Goal: Task Accomplishment & Management: Manage account settings

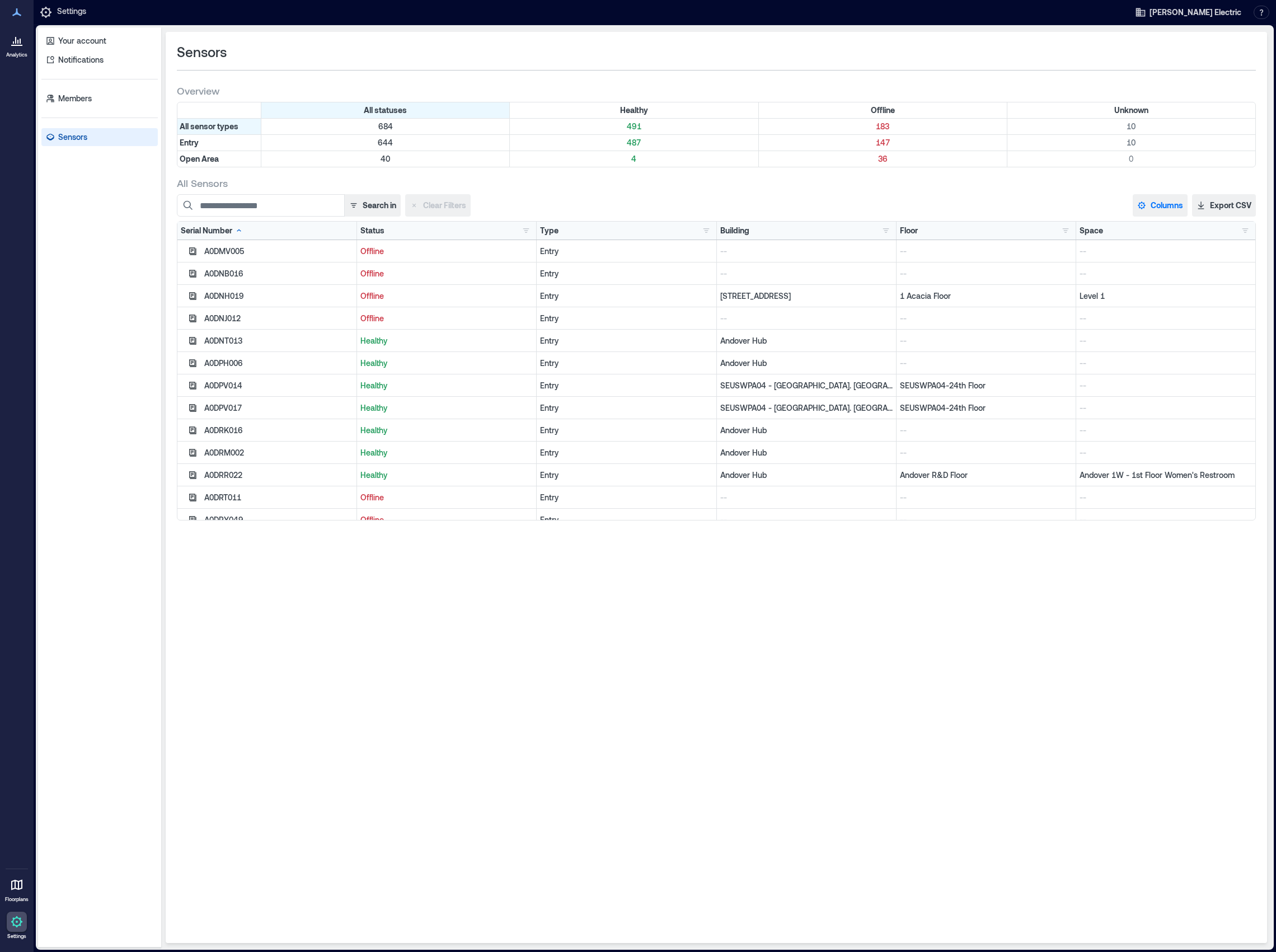
click at [1176, 209] on button "Columns" at bounding box center [1160, 205] width 55 height 23
click at [1174, 345] on button "Firmware" at bounding box center [1174, 348] width 78 height 18
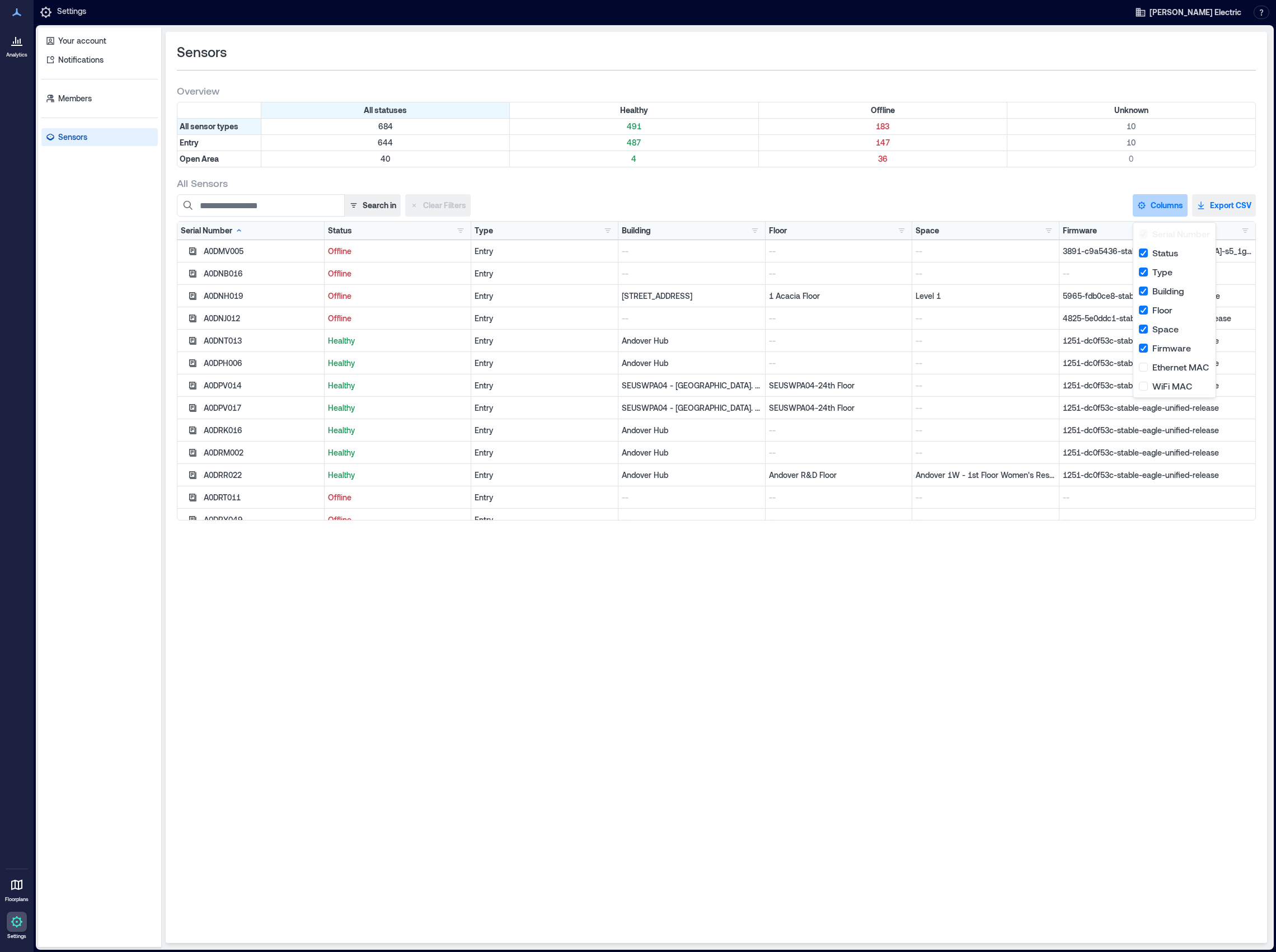
click at [1215, 207] on button "Export CSV" at bounding box center [1223, 205] width 64 height 23
click at [945, 663] on div "Sensors Overview All statuses Healthy Offline Unknown All sensor types 684 491 …" at bounding box center [716, 487] width 1101 height 911
click at [260, 208] on input at bounding box center [260, 205] width 168 height 23
type input "*"
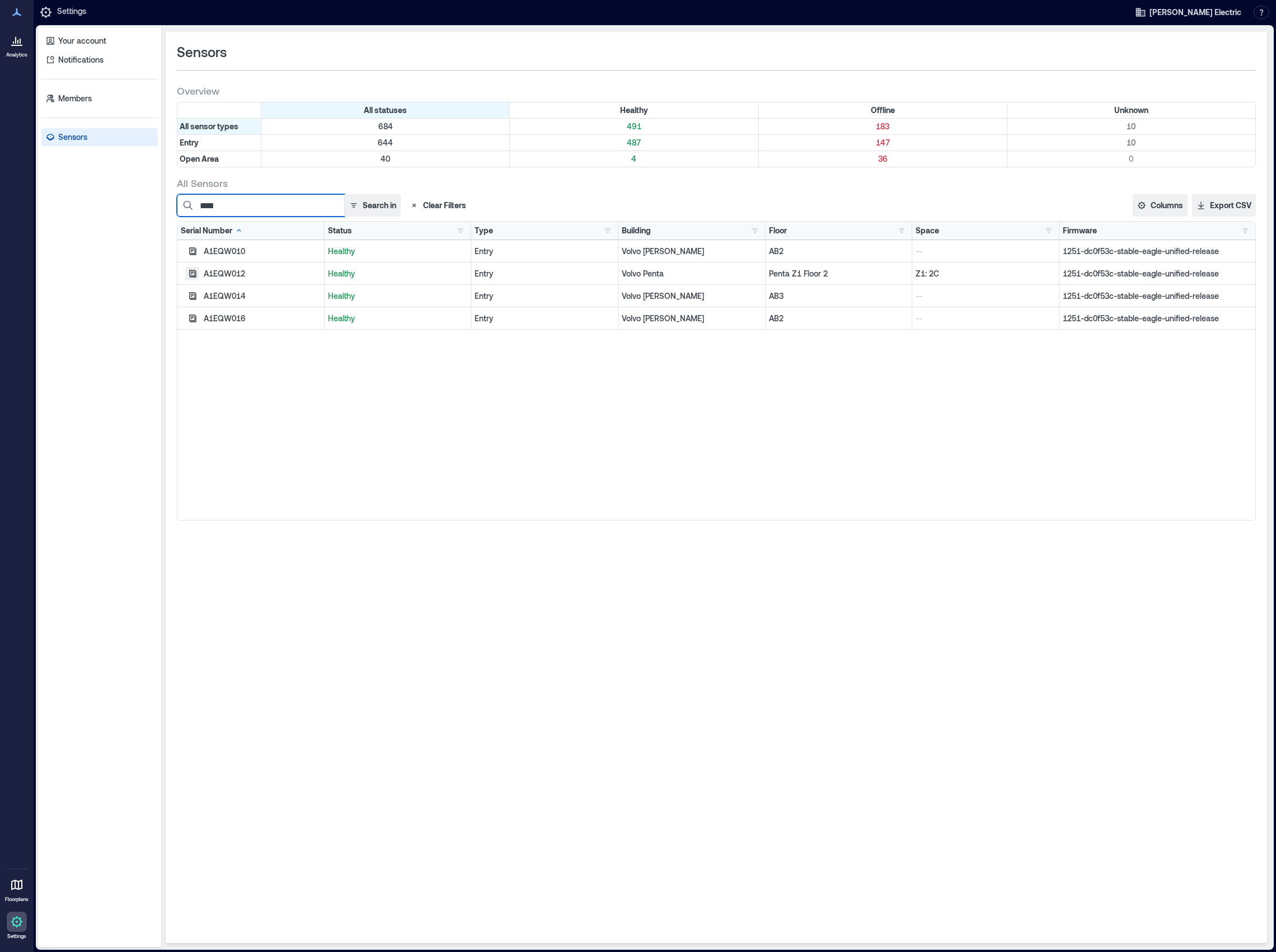
type input "****"
click at [193, 275] on icon "button" at bounding box center [192, 273] width 9 height 9
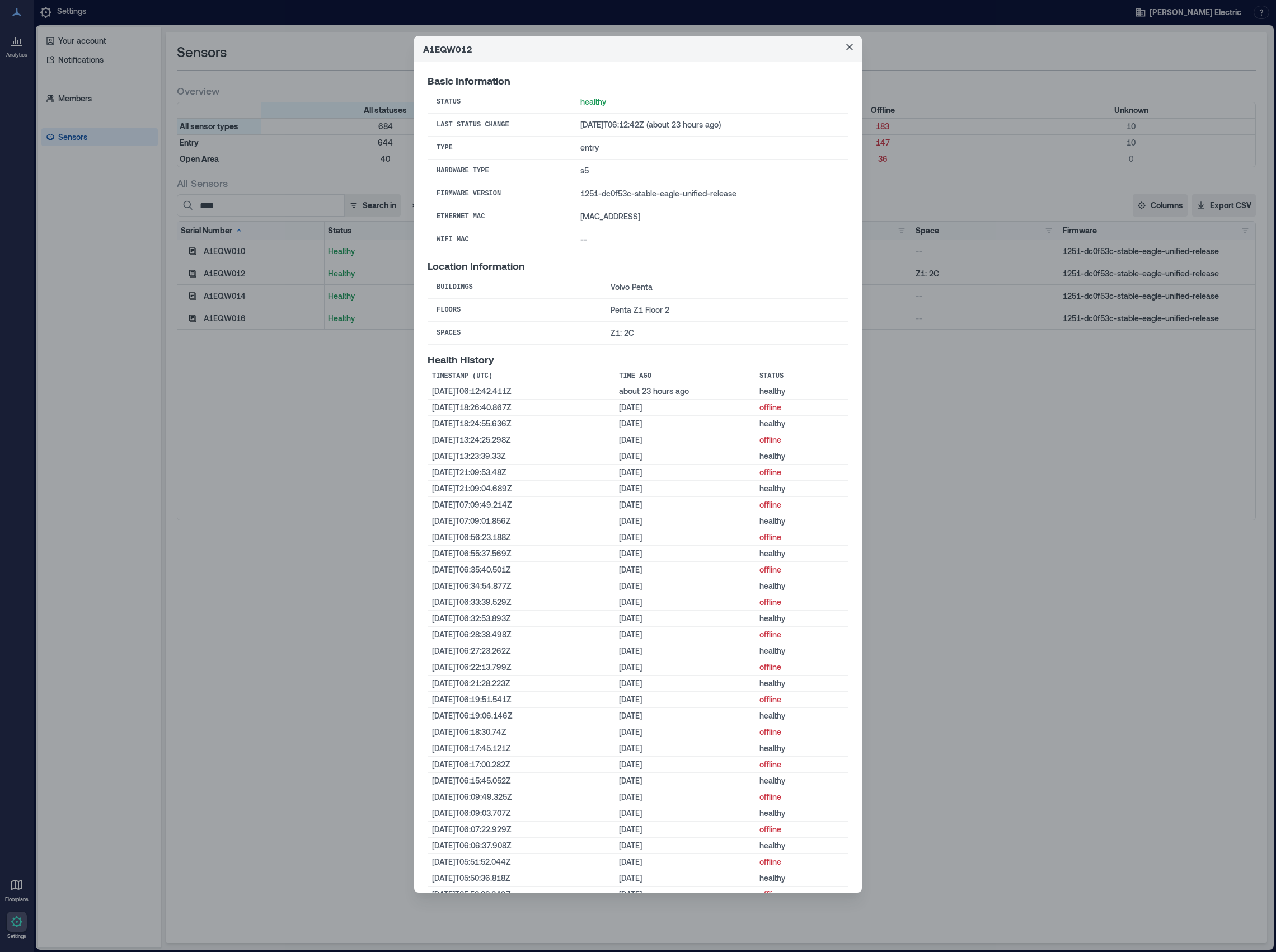
click at [862, 444] on div "A1EQW012 Basic Information Status healthy Last Status Change [DATE]T06:12:42Z (…" at bounding box center [638, 476] width 1276 height 952
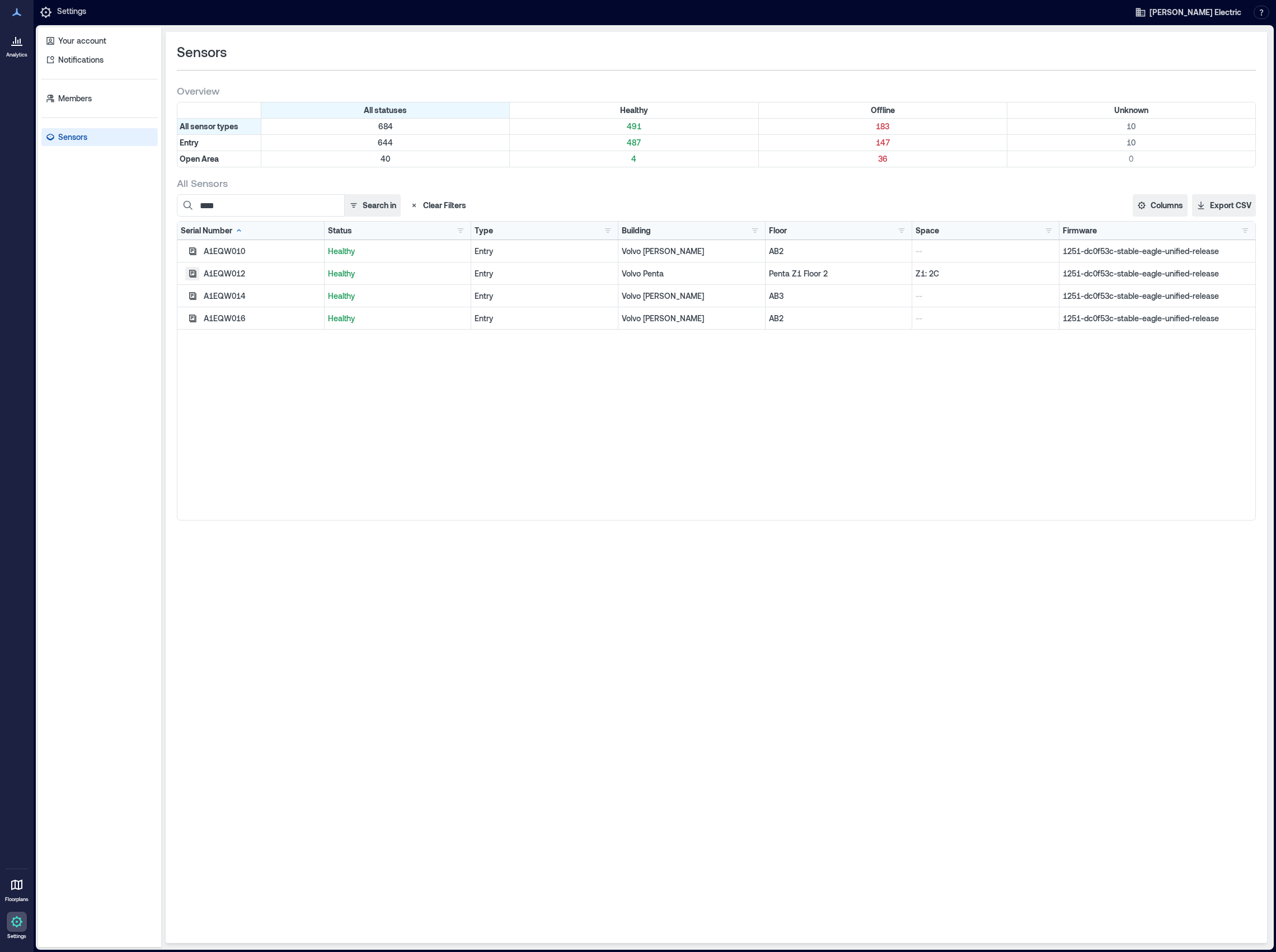
click at [195, 276] on icon "button" at bounding box center [193, 273] width 7 height 7
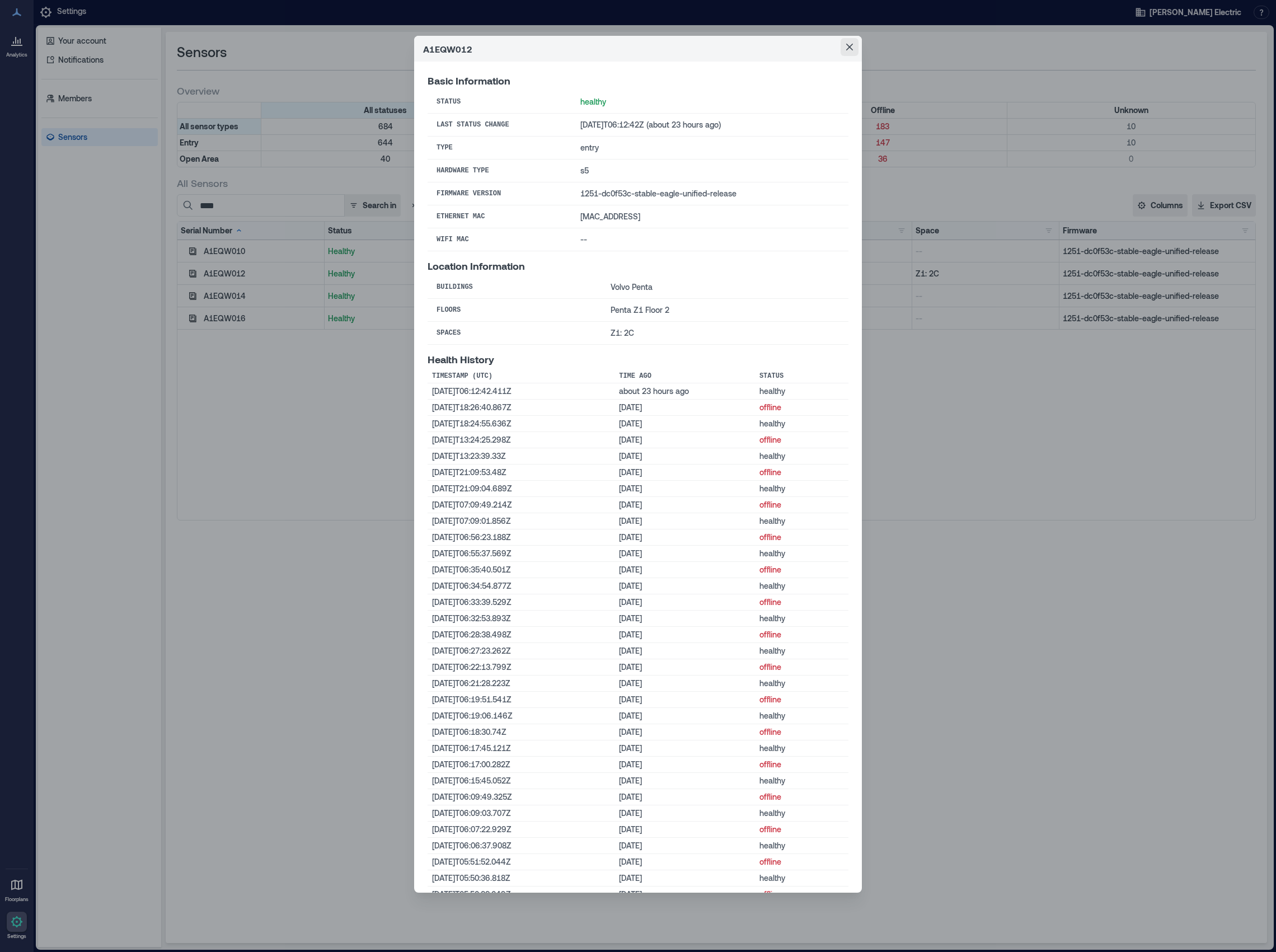
click at [849, 45] on icon "Close" at bounding box center [849, 47] width 7 height 7
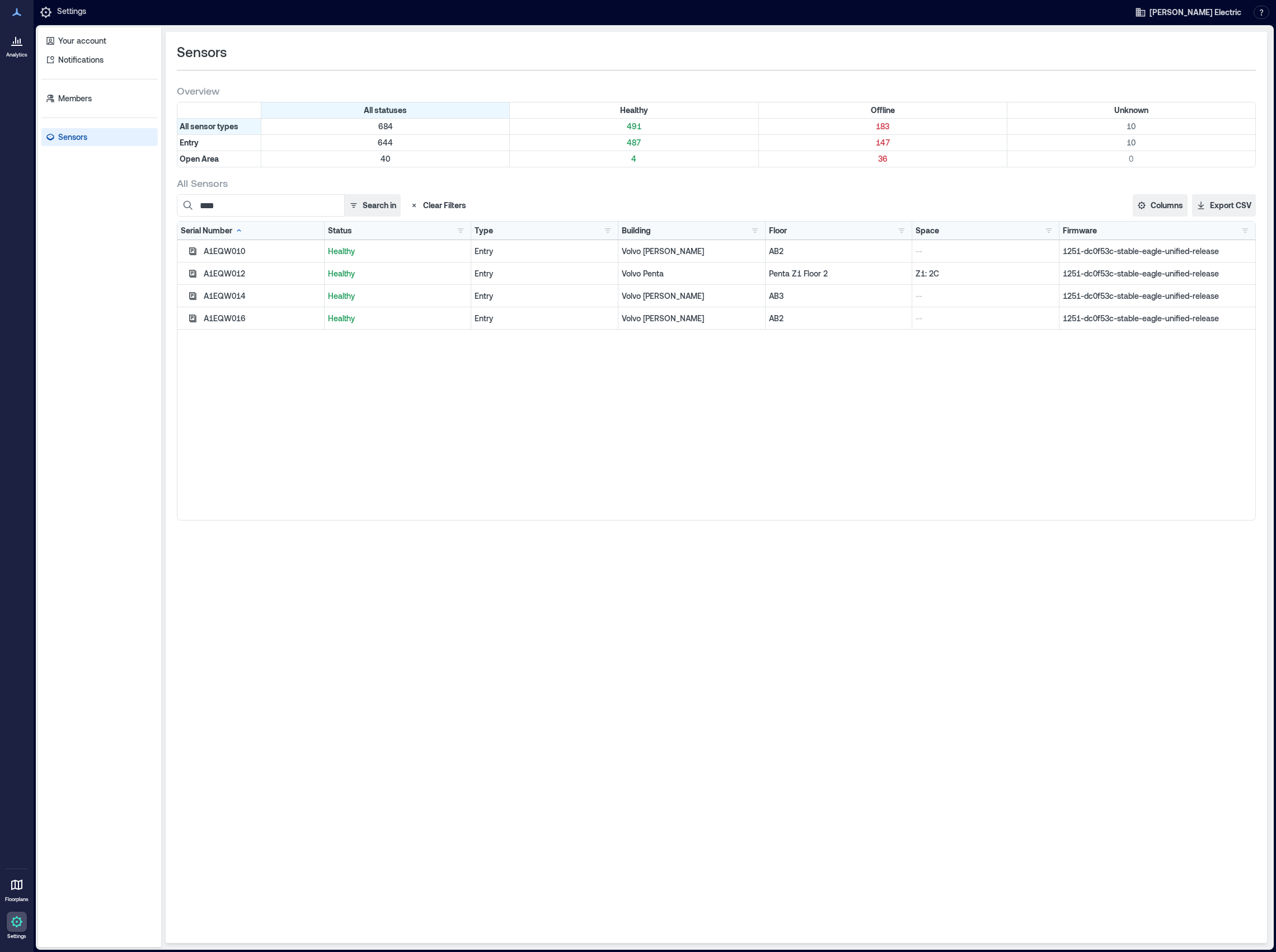
click at [370, 665] on div "Sensors Overview All statuses Healthy Offline Unknown All sensor types 684 491 …" at bounding box center [716, 487] width 1101 height 911
